Goal: Check status

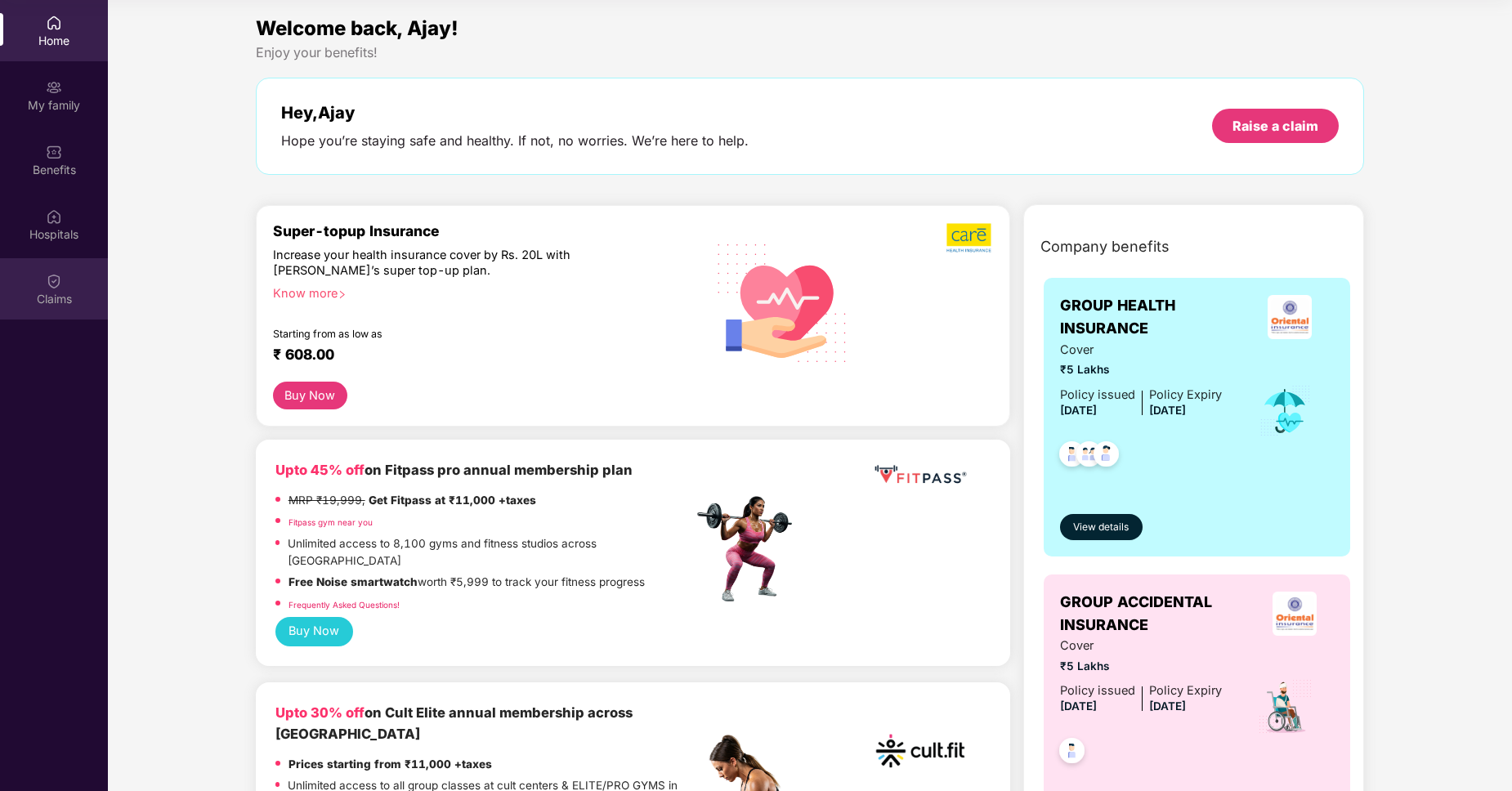
scroll to position [2632, 0]
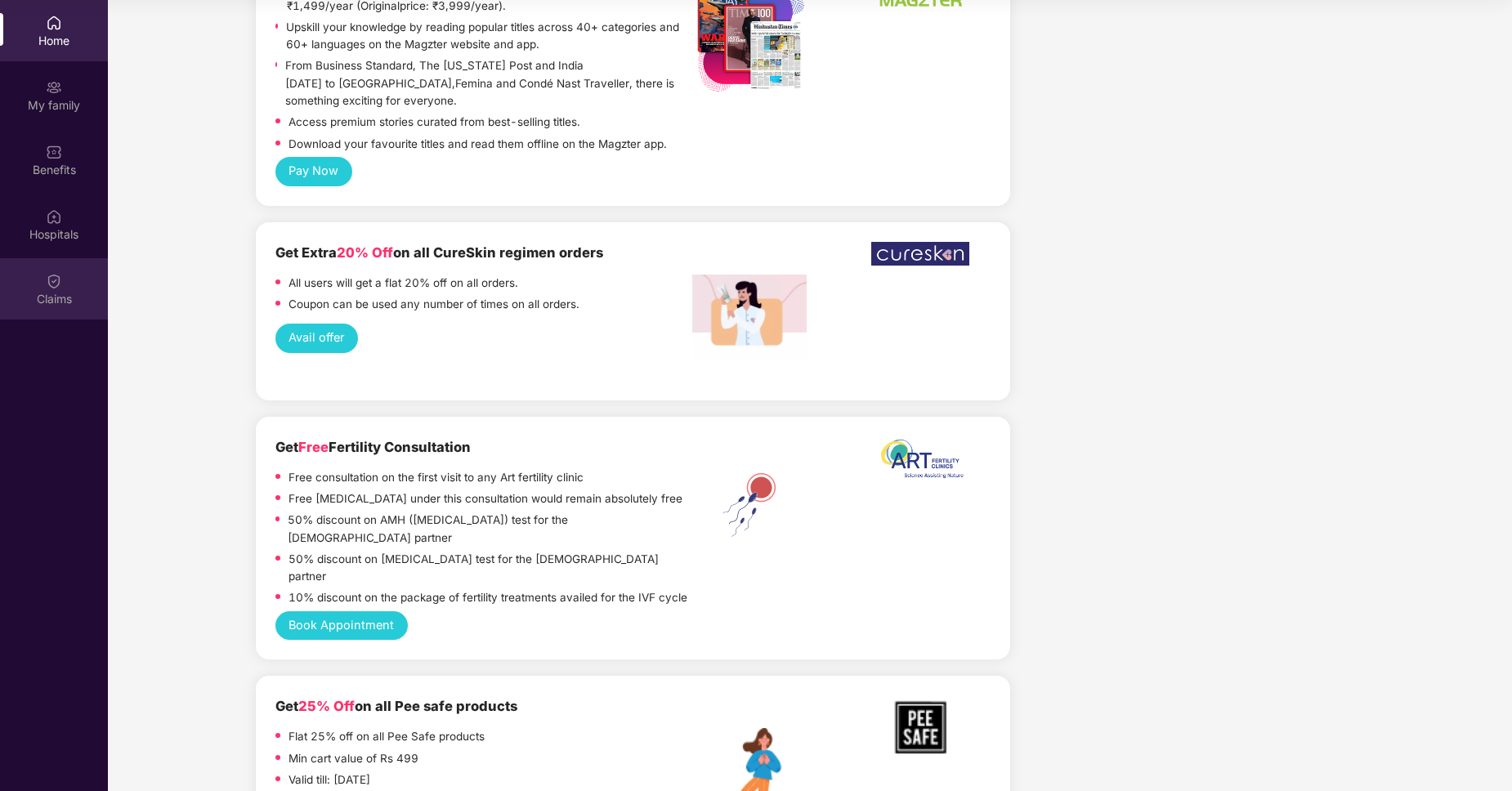
click at [54, 306] on div "Claims" at bounding box center [53, 298] width 108 height 16
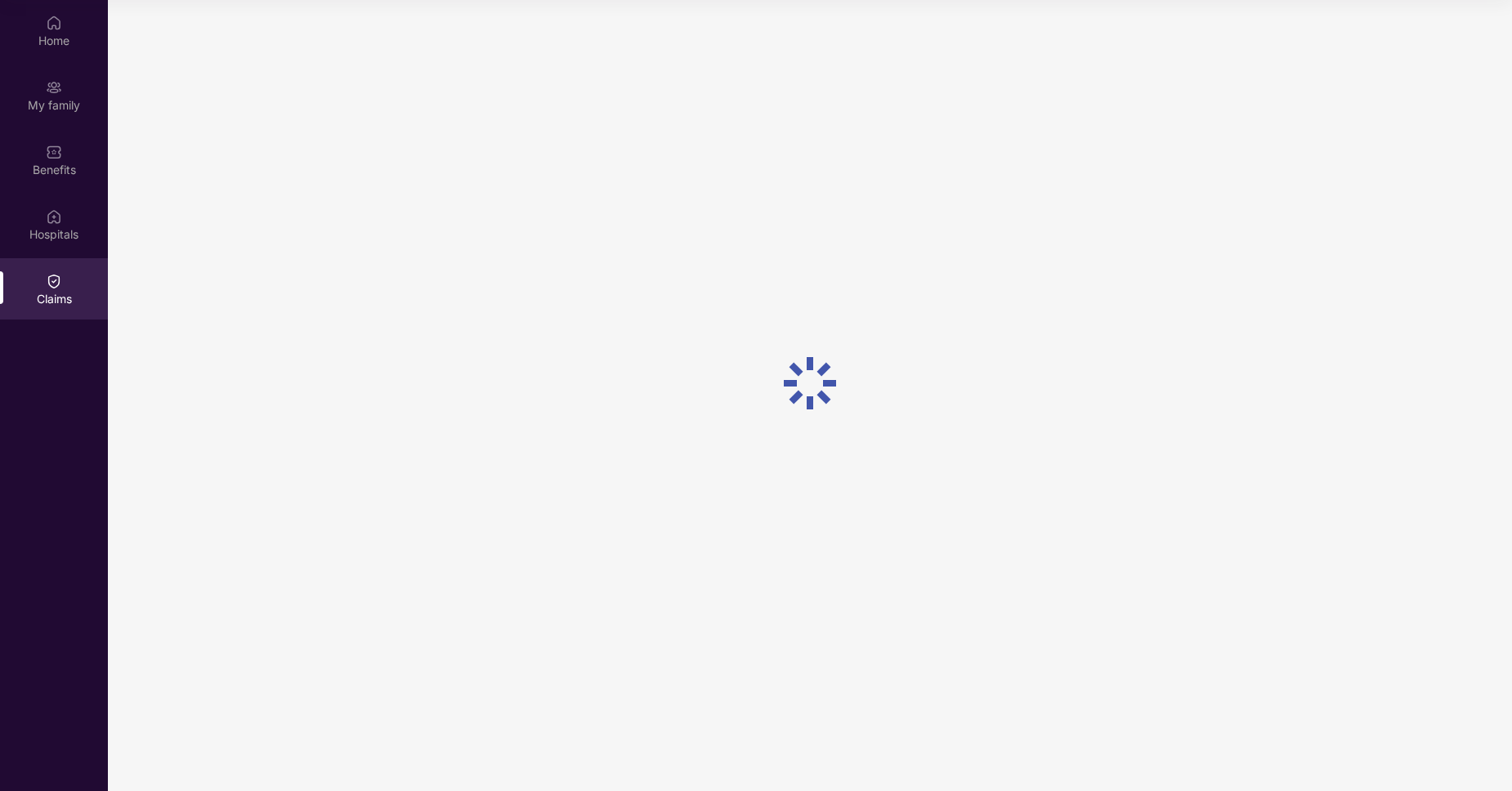
scroll to position [0, 0]
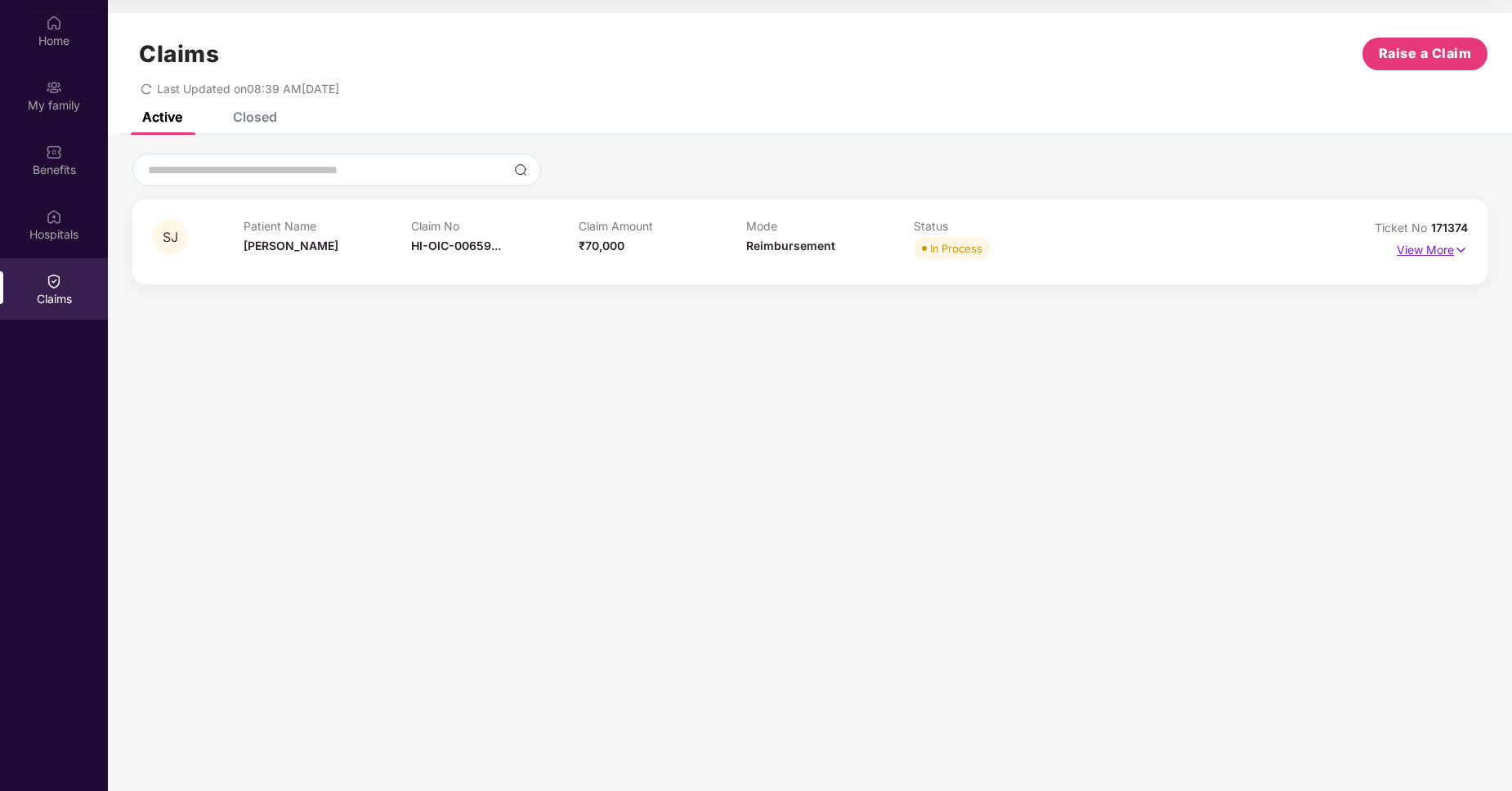
click at [1435, 252] on p "View More" at bounding box center [1432, 248] width 71 height 22
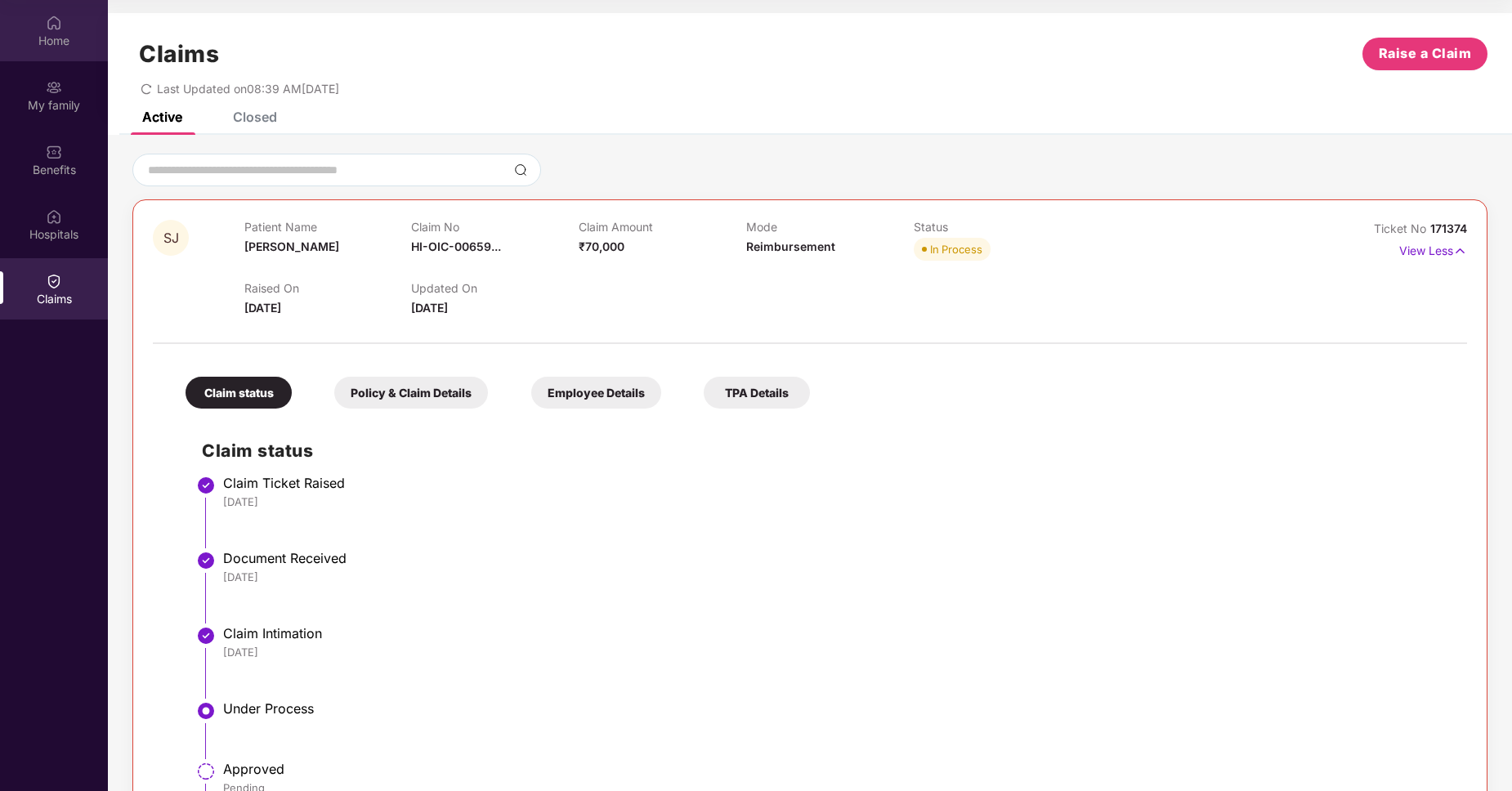
click at [57, 31] on img at bounding box center [53, 22] width 16 height 16
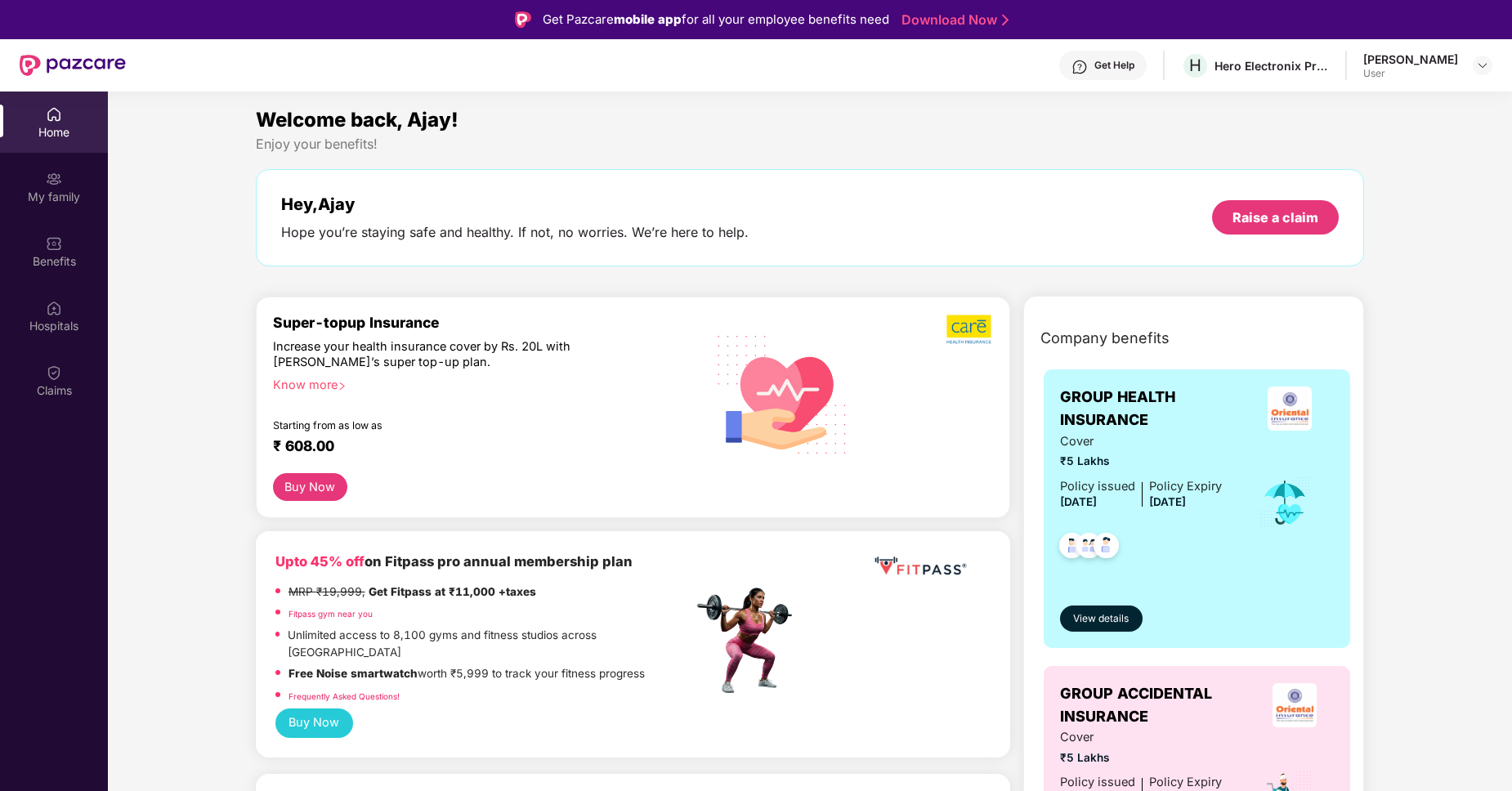
click at [54, 127] on div "Home" at bounding box center [53, 132] width 108 height 16
click at [57, 393] on div "Claims" at bounding box center [53, 390] width 108 height 16
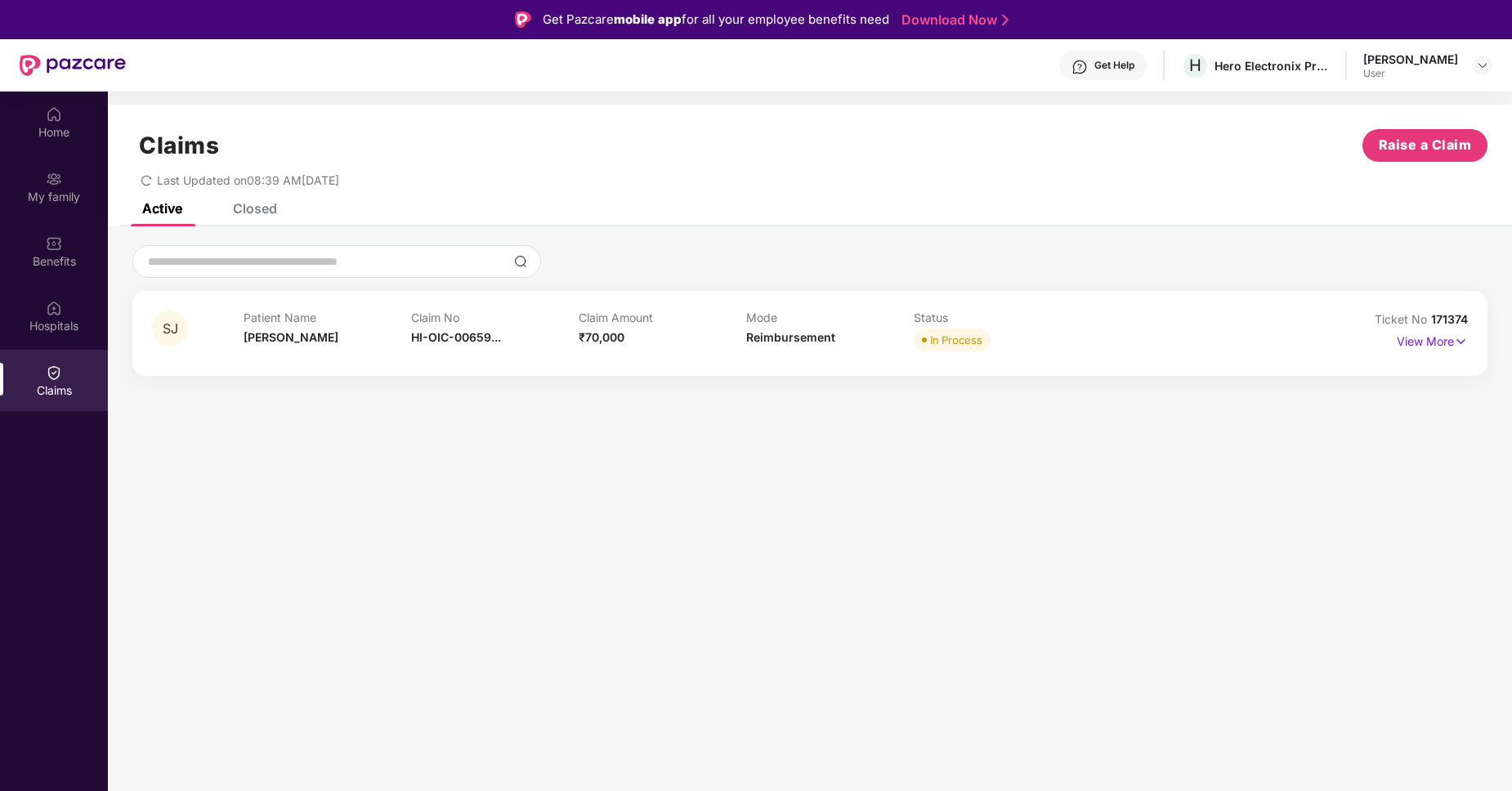
click at [1466, 67] on div "Ajay Kumar Jain User" at bounding box center [1429, 66] width 129 height 29
click at [1483, 63] on img at bounding box center [1483, 66] width 13 height 13
click at [1029, 188] on div "Claims Raise a Claim Last Updated on 08:39 AM, 16 Sep 2025" at bounding box center [810, 155] width 1404 height 99
